Goal: Task Accomplishment & Management: Use online tool/utility

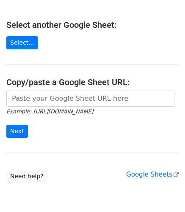
scroll to position [121, 0]
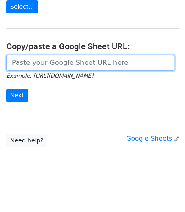
click at [44, 62] on input "url" at bounding box center [90, 63] width 168 height 16
paste input "https://docs.google.com/spreadsheets/d/1dBB7iLmqCrGTTTSD2HKGPqCPhSaB0VdoQWng8Ce…"
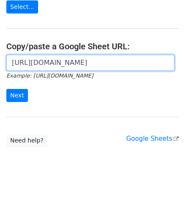
scroll to position [0, 190]
type input "https://docs.google.com/spreadsheets/d/1dBB7iLmqCrGTTTSD2HKGPqCPhSaB0VdoQWng8Ce…"
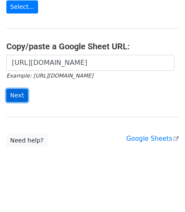
click at [21, 94] on input "Next" at bounding box center [17, 95] width 22 height 13
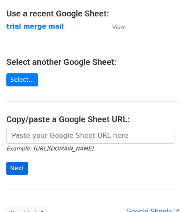
scroll to position [84, 0]
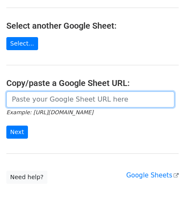
click at [48, 99] on input "url" at bounding box center [90, 100] width 168 height 16
paste input "https://docs.google.com/spreadsheets/d/1dBB7iLmqCrGTTTSD2HKGPqCPhSaB0VdoQWng8Ce…"
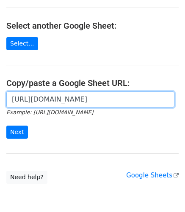
scroll to position [0, 190]
type input "[URL][DOMAIN_NAME]"
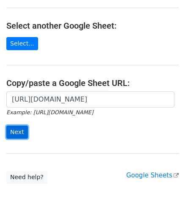
click at [19, 129] on input "Next" at bounding box center [17, 132] width 22 height 13
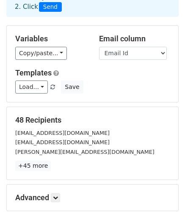
scroll to position [42, 0]
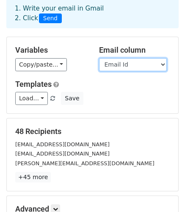
click at [130, 67] on select "Name Email Id" at bounding box center [133, 64] width 68 height 13
click at [99, 58] on select "Name Email Id" at bounding box center [133, 64] width 68 height 13
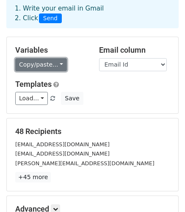
click at [49, 67] on link "Copy/paste..." at bounding box center [41, 64] width 52 height 13
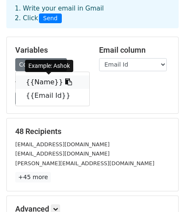
click at [42, 83] on link "{{Name}}" at bounding box center [52, 83] width 73 height 14
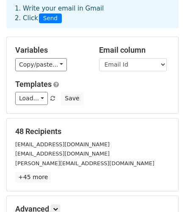
click at [27, 71] on div "Variables Copy/paste... {{Name}} {{Email Id}} Email column Name Email Id Templa…" at bounding box center [92, 75] width 171 height 76
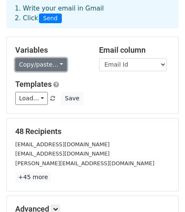
click at [30, 65] on link "Copy/paste..." at bounding box center [41, 64] width 52 height 13
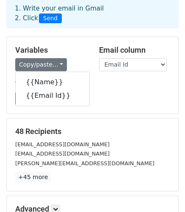
click at [101, 88] on h5 "Templates" at bounding box center [92, 84] width 154 height 9
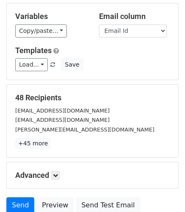
scroll to position [127, 0]
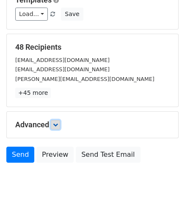
click at [55, 125] on icon at bounding box center [55, 124] width 5 height 5
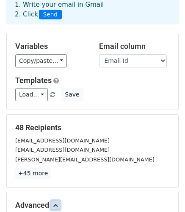
scroll to position [0, 0]
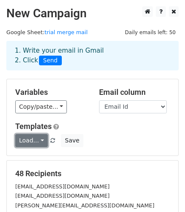
click at [38, 140] on link "Load..." at bounding box center [31, 140] width 33 height 13
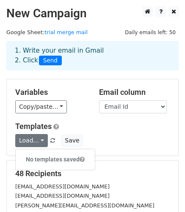
click at [125, 135] on div "Load... No templates saved Save" at bounding box center [92, 140] width 167 height 13
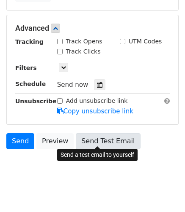
scroll to position [228, 0]
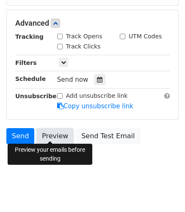
click at [55, 139] on link "Preview" at bounding box center [54, 136] width 37 height 16
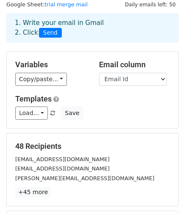
scroll to position [169, 0]
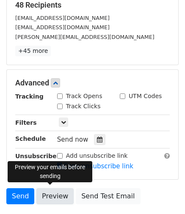
click at [48, 191] on link "Preview" at bounding box center [54, 196] width 37 height 16
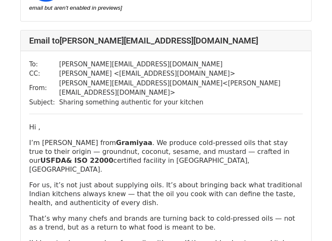
scroll to position [1098, 0]
